Goal: Task Accomplishment & Management: Use online tool/utility

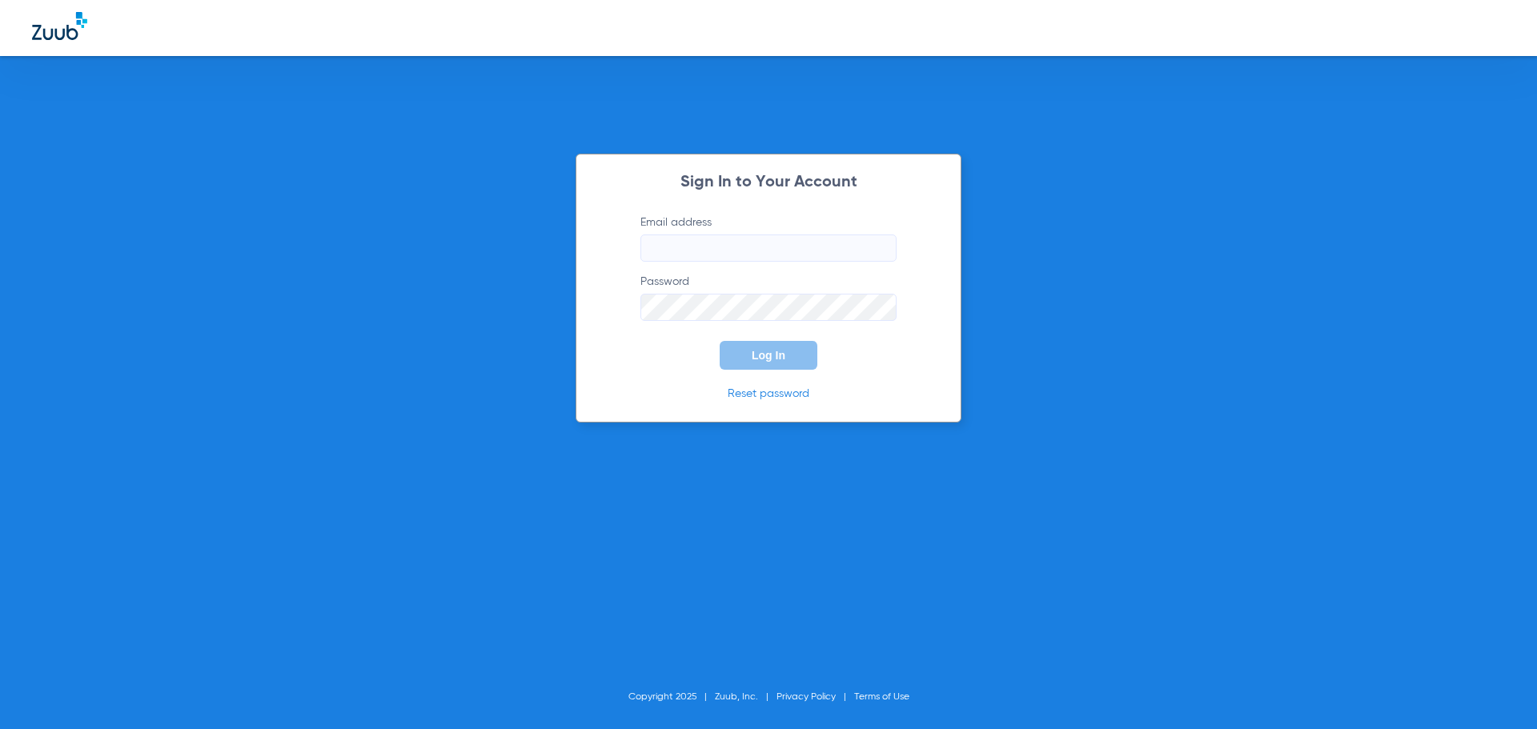
click at [726, 262] on form "Email address Password Log In" at bounding box center [768, 292] width 304 height 155
click at [721, 251] on input "Email address" at bounding box center [768, 248] width 256 height 27
type input "[EMAIL_ADDRESS][DOMAIN_NAME]"
click at [743, 360] on button "Log In" at bounding box center [769, 355] width 98 height 29
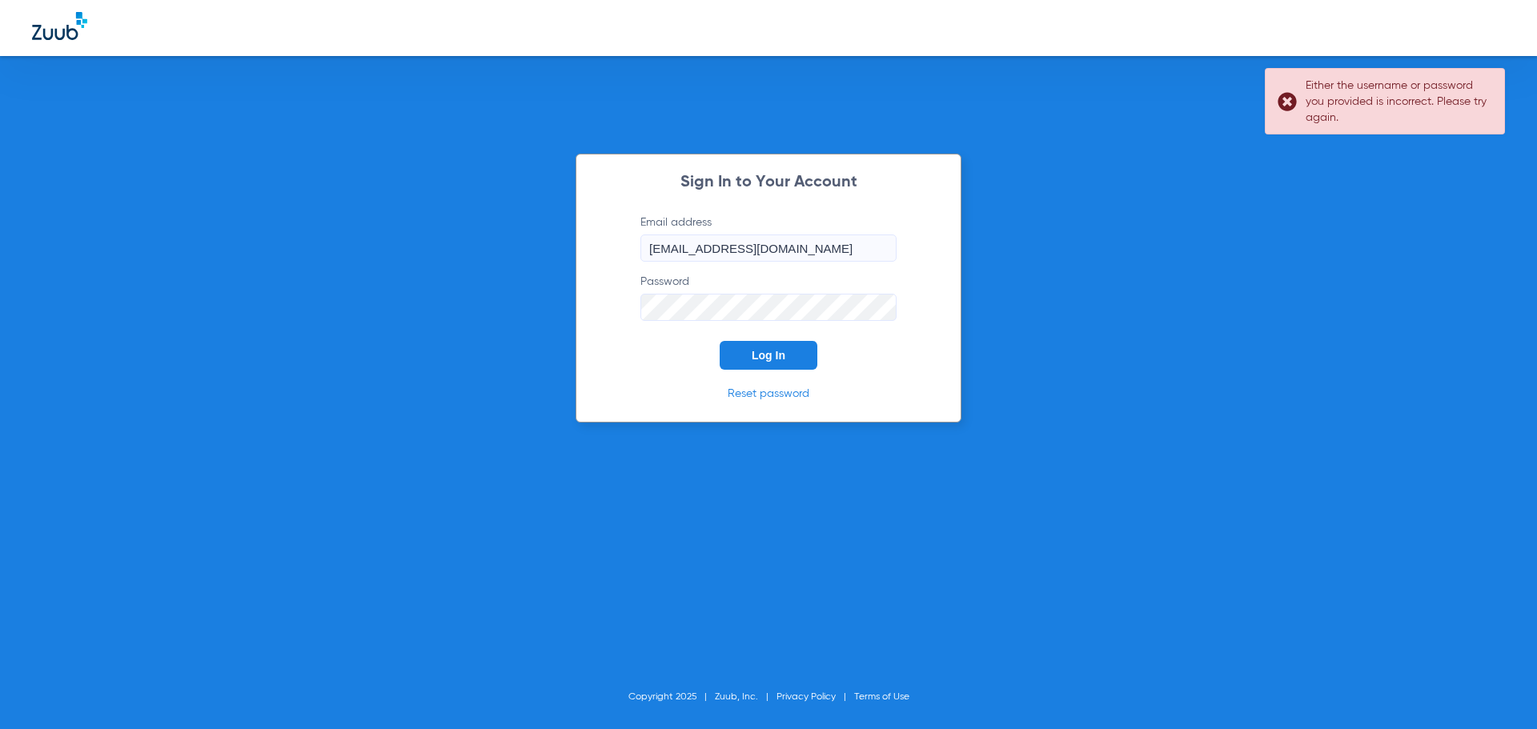
click at [580, 311] on div "Sign In to Your Account Email address [EMAIL_ADDRESS][DOMAIN_NAME] Password Log…" at bounding box center [769, 288] width 386 height 269
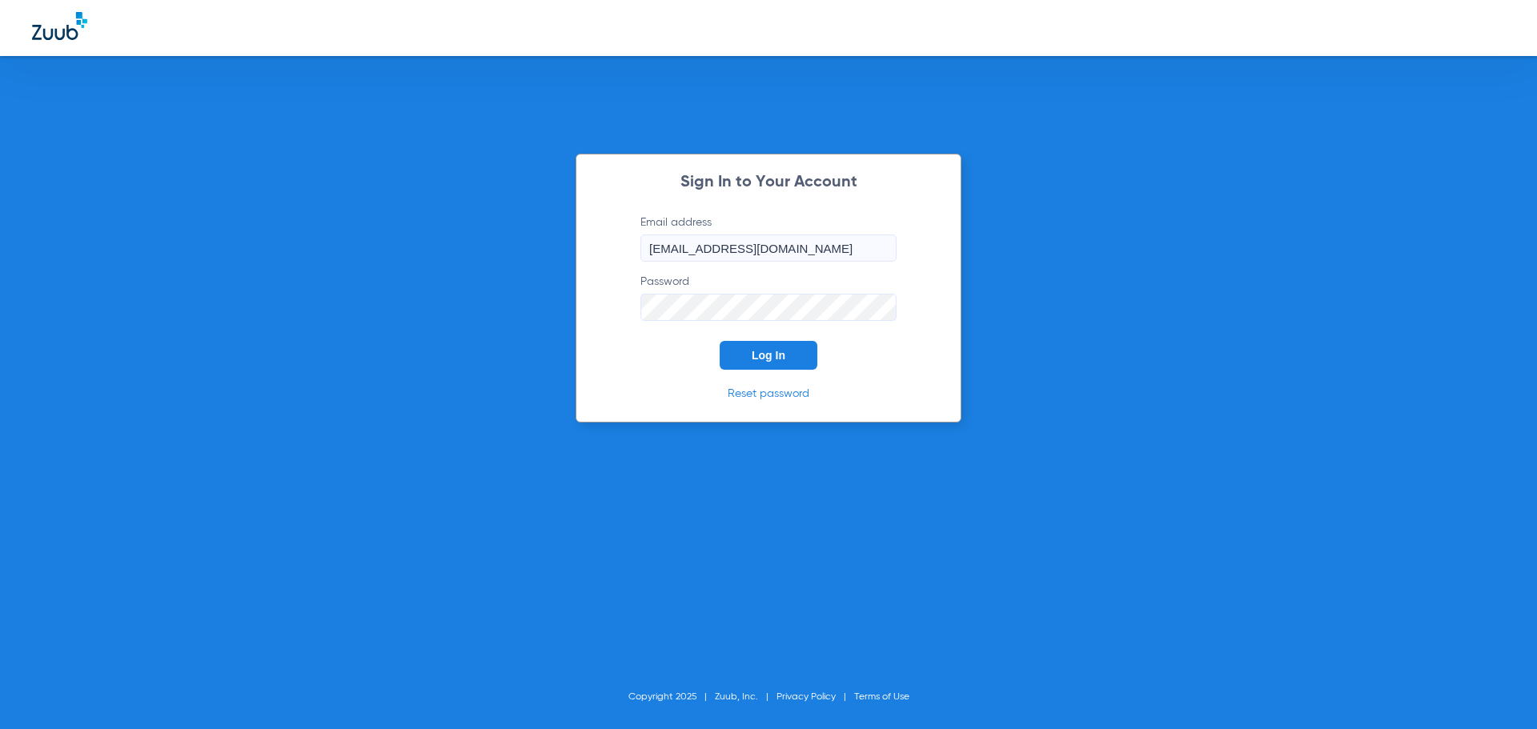
click at [739, 348] on button "Log In" at bounding box center [769, 355] width 98 height 29
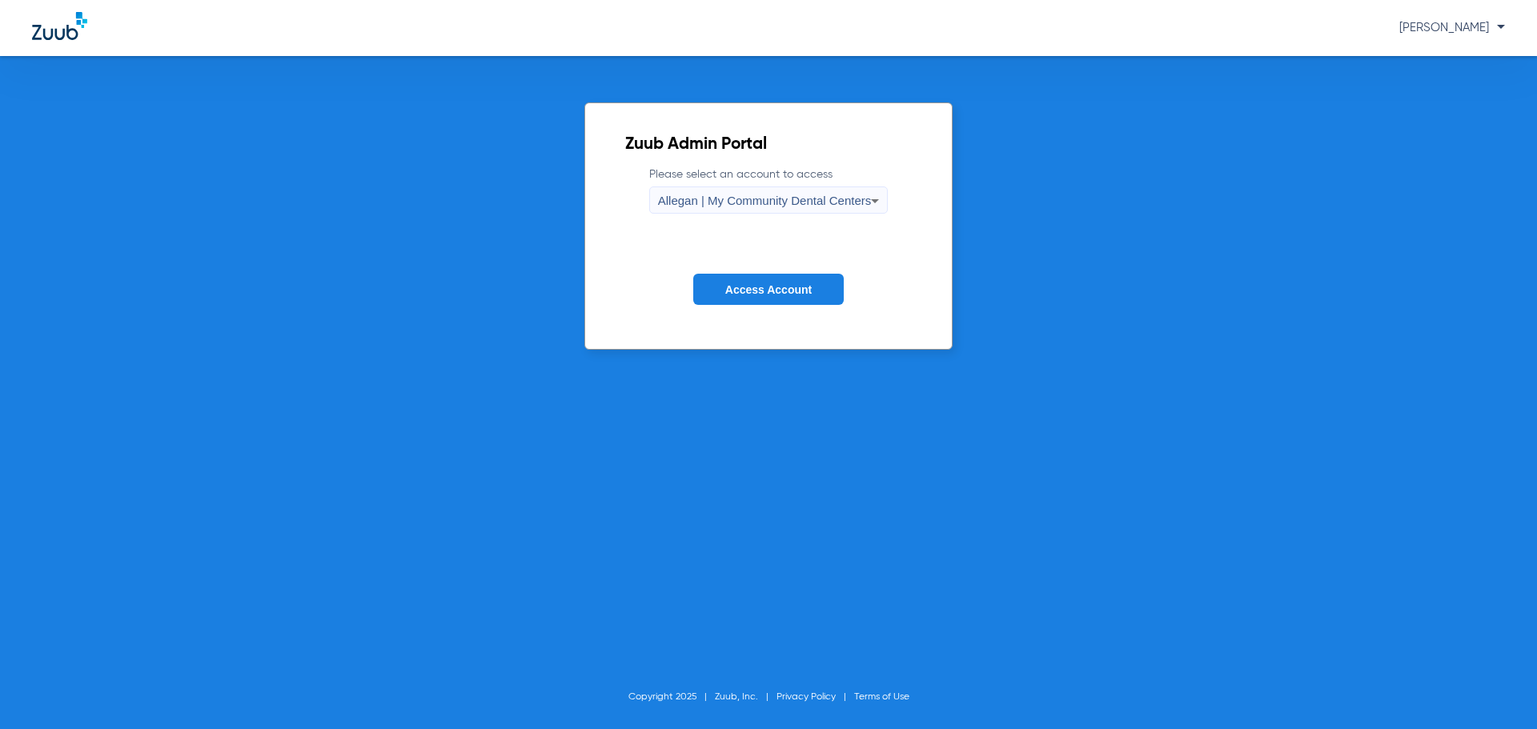
click at [779, 294] on span "Access Account" at bounding box center [768, 289] width 86 height 13
